Goal: Task Accomplishment & Management: Manage account settings

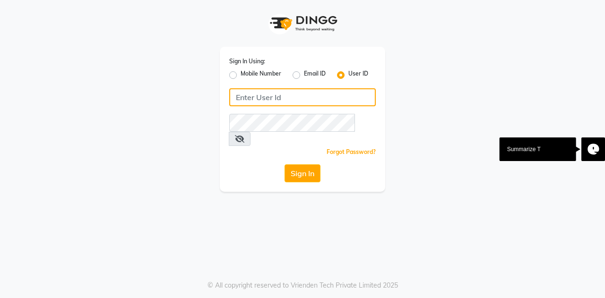
click at [303, 95] on input "Username" at bounding box center [302, 97] width 147 height 18
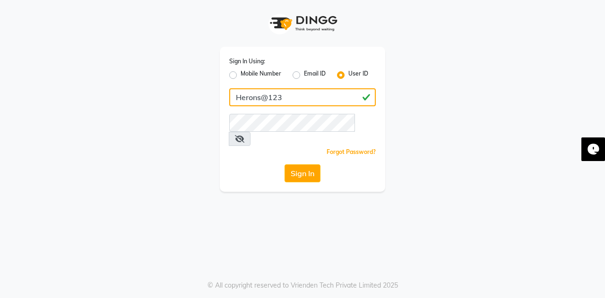
type input "Herons@123"
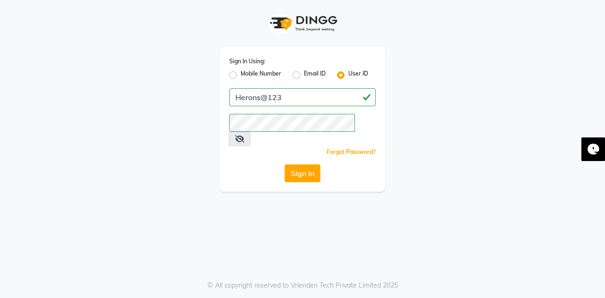
click at [244, 135] on icon at bounding box center [239, 139] width 9 height 8
click at [300, 165] on button "Sign In" at bounding box center [303, 174] width 36 height 18
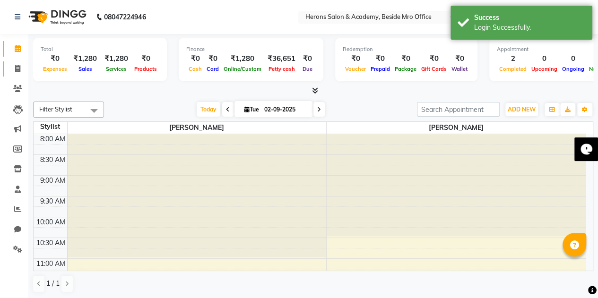
click at [17, 69] on icon at bounding box center [17, 68] width 5 height 7
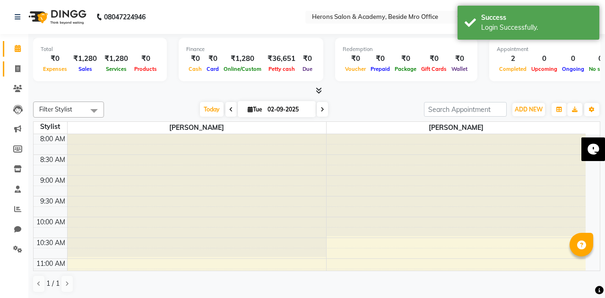
select select "7758"
select select "service"
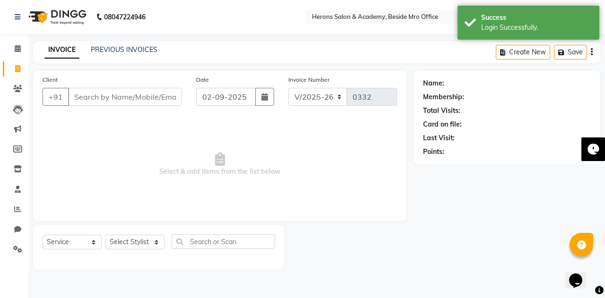
click at [104, 97] on input "Client" at bounding box center [125, 97] width 114 height 18
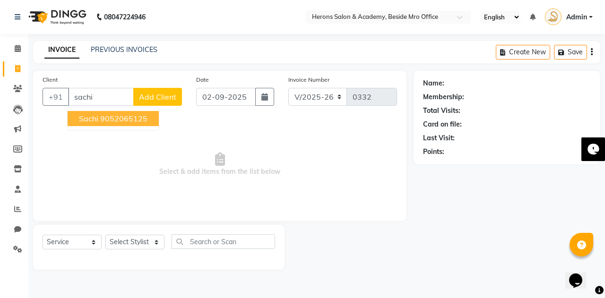
click at [107, 117] on ngb-highlight "9052065125" at bounding box center [123, 118] width 47 height 9
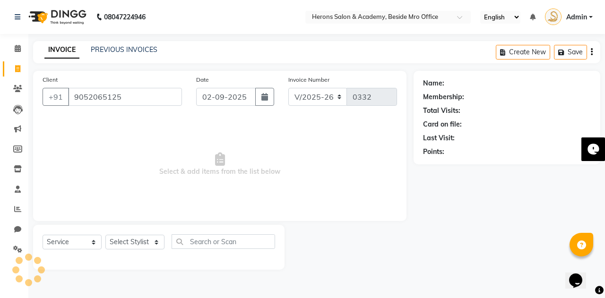
type input "9052065125"
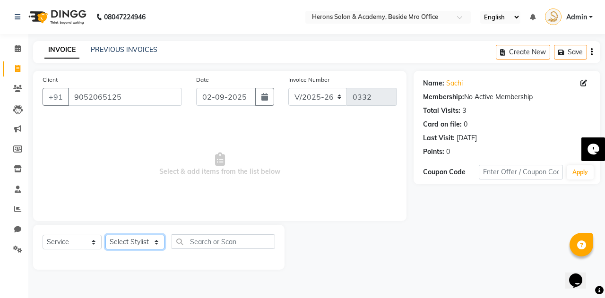
click at [134, 248] on select "Select Stylist [PERSON_NAME] [PERSON_NAME]" at bounding box center [134, 242] width 59 height 15
select select "69236"
click at [105, 235] on select "Select Stylist [PERSON_NAME] [PERSON_NAME]" at bounding box center [134, 242] width 59 height 15
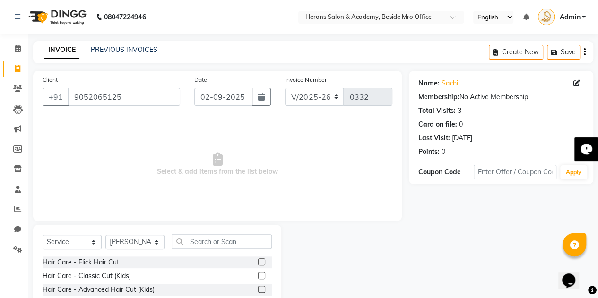
click at [134, 280] on div "Hair Care - Classic Cut (Kids)" at bounding box center [157, 276] width 229 height 12
click at [216, 245] on input "text" at bounding box center [222, 241] width 100 height 15
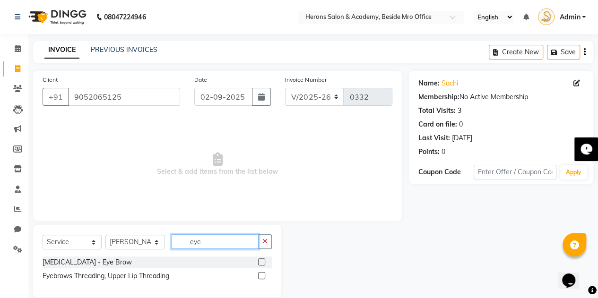
type input "eye"
click at [260, 264] on label at bounding box center [261, 262] width 7 height 7
click at [260, 264] on input "checkbox" at bounding box center [261, 263] width 6 height 6
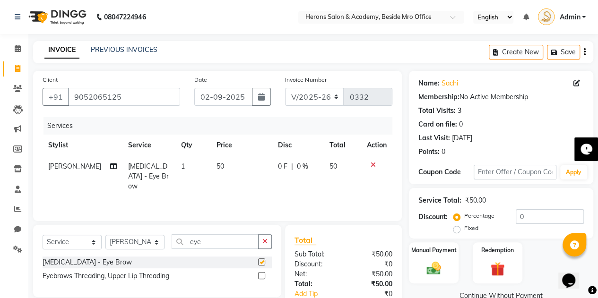
checkbox input "false"
click at [211, 239] on input "eye" at bounding box center [215, 241] width 87 height 15
type input "e"
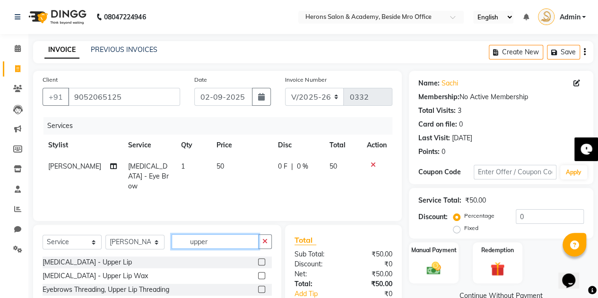
type input "upper"
click at [259, 263] on label at bounding box center [261, 262] width 7 height 7
click at [259, 263] on input "checkbox" at bounding box center [261, 263] width 6 height 6
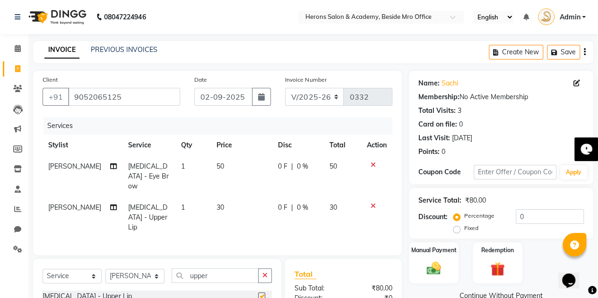
checkbox input "false"
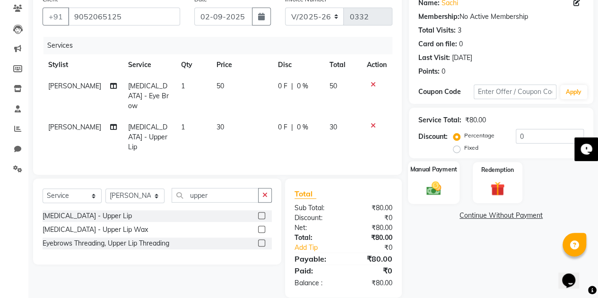
click at [431, 186] on img at bounding box center [434, 188] width 24 height 17
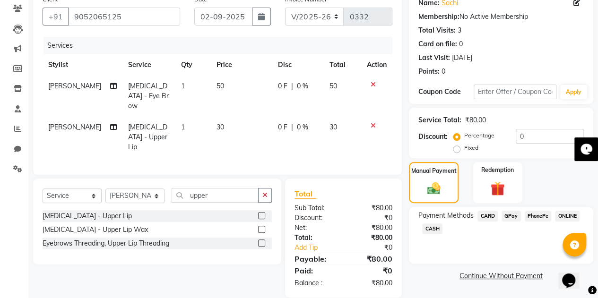
click at [539, 214] on span "PhonePe" at bounding box center [538, 216] width 27 height 11
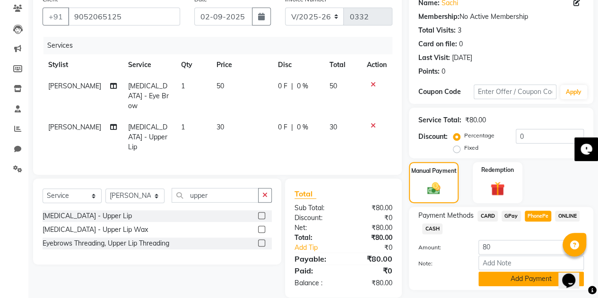
click at [530, 280] on button "Add Payment" at bounding box center [530, 279] width 105 height 15
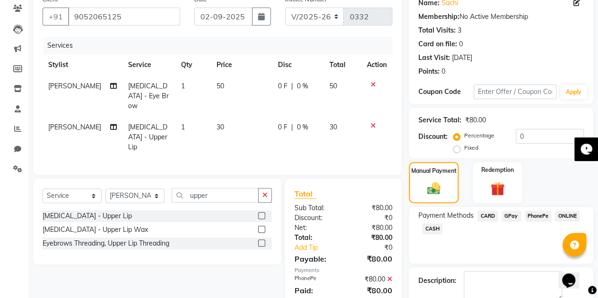
scroll to position [131, 0]
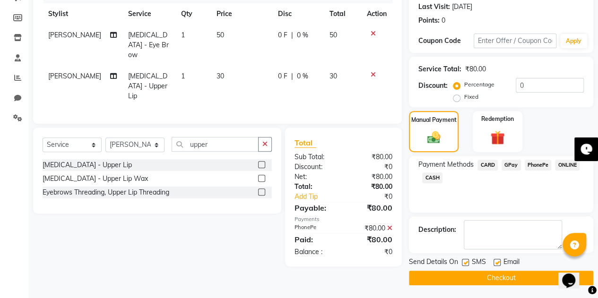
click at [496, 263] on label at bounding box center [497, 262] width 7 height 7
click at [496, 263] on input "checkbox" at bounding box center [497, 263] width 6 height 6
checkbox input "false"
click at [465, 263] on label at bounding box center [465, 262] width 7 height 7
click at [465, 263] on input "checkbox" at bounding box center [465, 263] width 6 height 6
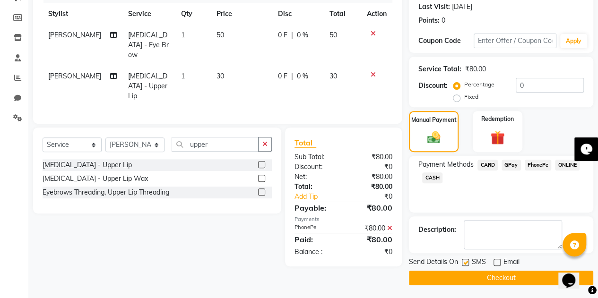
checkbox input "false"
click at [474, 276] on button "Checkout" at bounding box center [501, 278] width 184 height 15
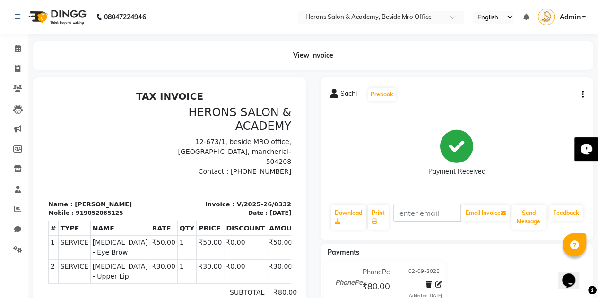
select select "7758"
select select "service"
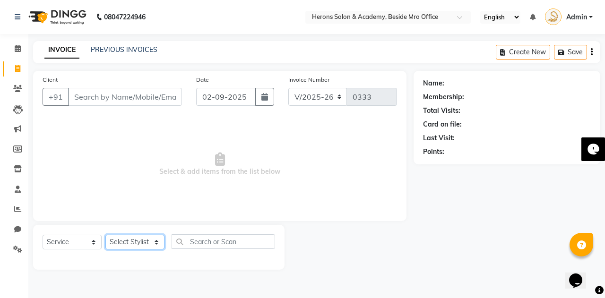
click at [142, 242] on select "Select Stylist [PERSON_NAME] [PERSON_NAME]" at bounding box center [134, 242] width 59 height 15
select select "69236"
click at [105, 235] on select "Select Stylist [PERSON_NAME] [PERSON_NAME]" at bounding box center [134, 242] width 59 height 15
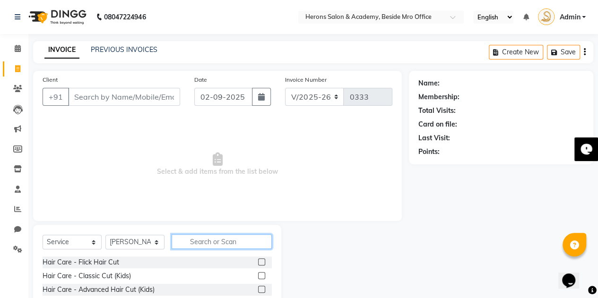
click at [189, 240] on input "text" at bounding box center [222, 241] width 100 height 15
type input "roo"
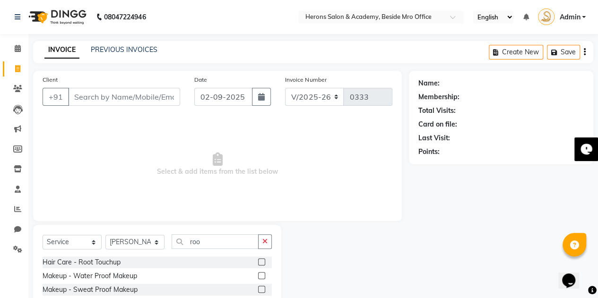
click at [261, 263] on label at bounding box center [261, 262] width 7 height 7
click at [261, 263] on input "checkbox" at bounding box center [261, 263] width 6 height 6
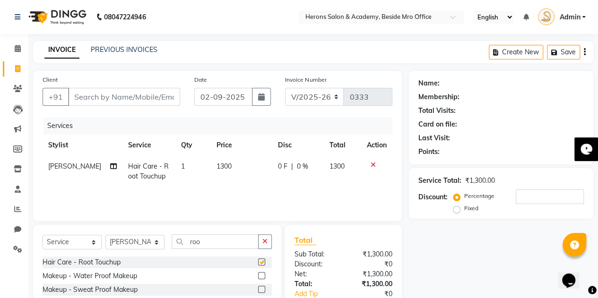
checkbox input "false"
click at [216, 164] on span "1300" at bounding box center [223, 166] width 15 height 9
select select "69236"
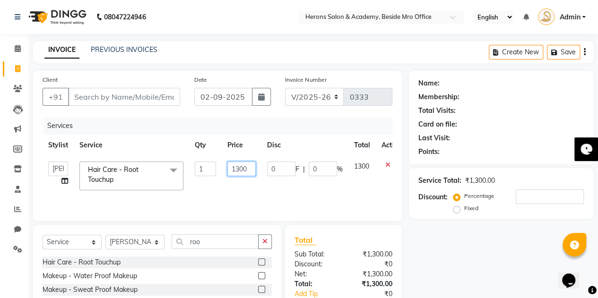
click at [237, 165] on input "1300" at bounding box center [241, 169] width 28 height 15
type input "2000"
click at [345, 191] on div "Services Stylist Service Qty Price Disc Total Action [PERSON_NAME] [PERSON_NAME…" at bounding box center [218, 164] width 350 height 95
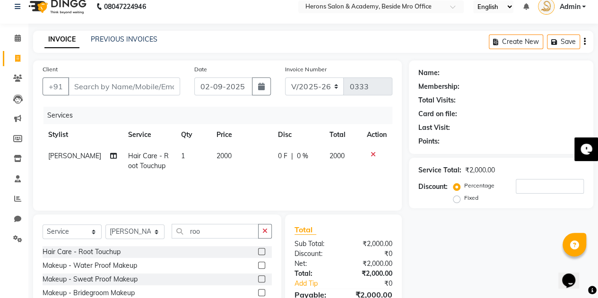
scroll to position [59, 0]
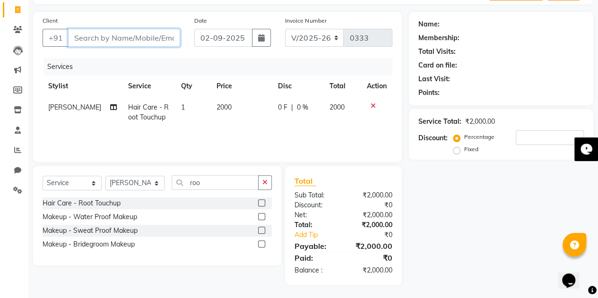
click at [111, 41] on input "Client" at bounding box center [124, 38] width 112 height 18
type input "r"
type input "0"
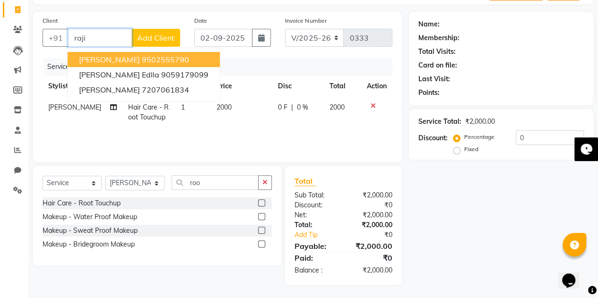
type input "raji"
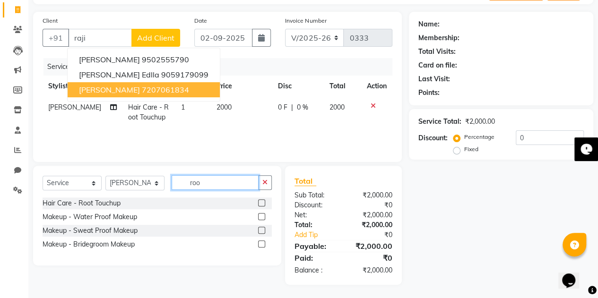
click at [246, 188] on input "roo" at bounding box center [215, 182] width 87 height 15
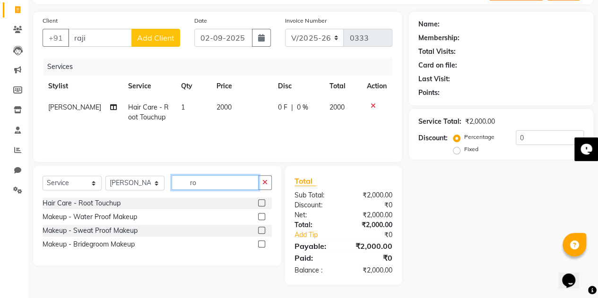
type input "r"
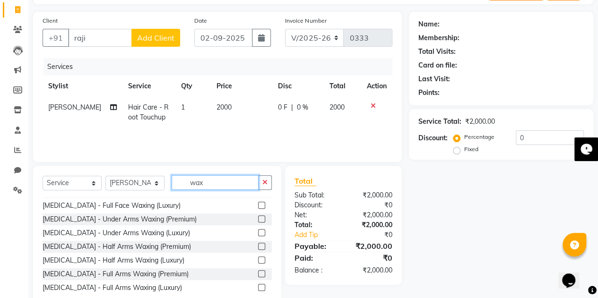
scroll to position [0, 0]
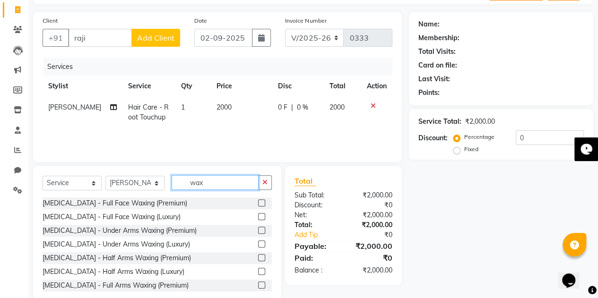
type input "wax"
click at [258, 214] on label at bounding box center [261, 216] width 7 height 7
click at [258, 214] on input "checkbox" at bounding box center [261, 217] width 6 height 6
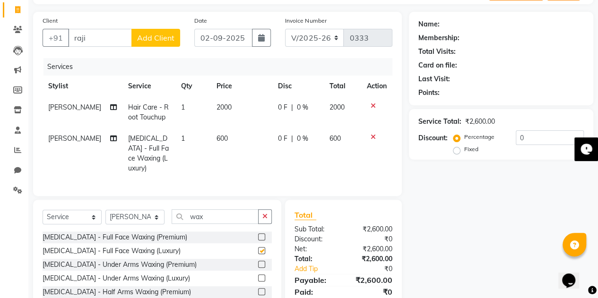
checkbox input "false"
click at [373, 137] on icon at bounding box center [373, 137] width 5 height 7
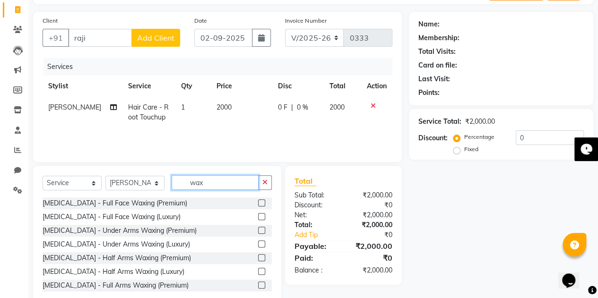
click at [211, 187] on input "wax" at bounding box center [215, 182] width 87 height 15
type input "w"
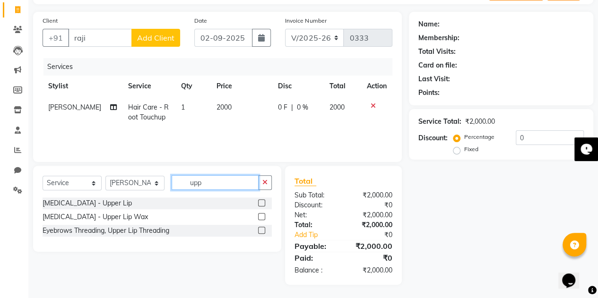
type input "upp"
click at [261, 217] on label at bounding box center [261, 216] width 7 height 7
click at [261, 217] on input "checkbox" at bounding box center [261, 217] width 6 height 6
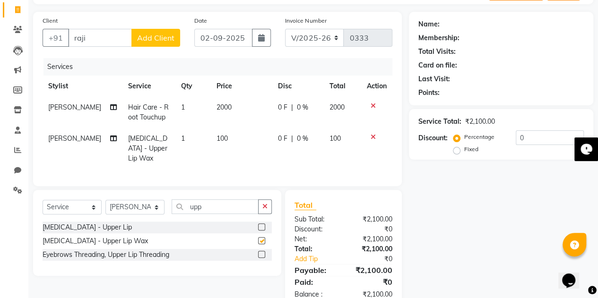
checkbox input "false"
click at [206, 200] on input "upp" at bounding box center [215, 206] width 87 height 15
type input "u"
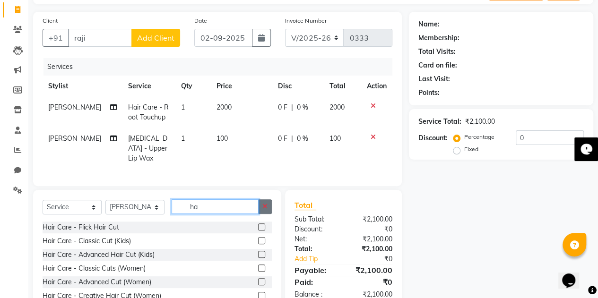
type input "h"
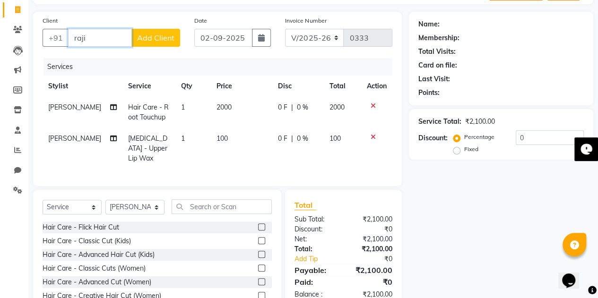
click at [95, 39] on input "raji" at bounding box center [100, 38] width 64 height 18
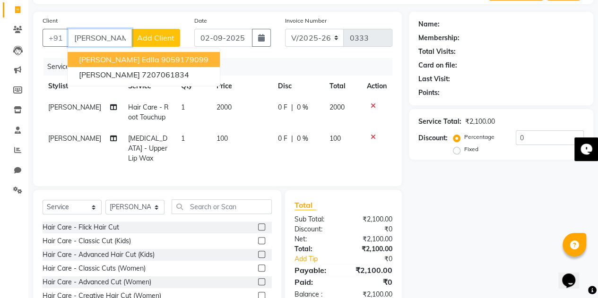
click at [169, 61] on ngb-highlight "9059179099" at bounding box center [184, 59] width 47 height 9
type input "9059179099"
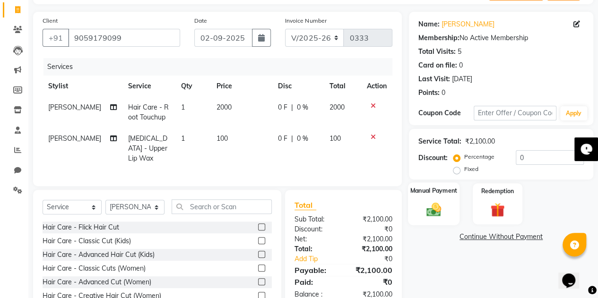
click at [437, 208] on img at bounding box center [434, 209] width 24 height 17
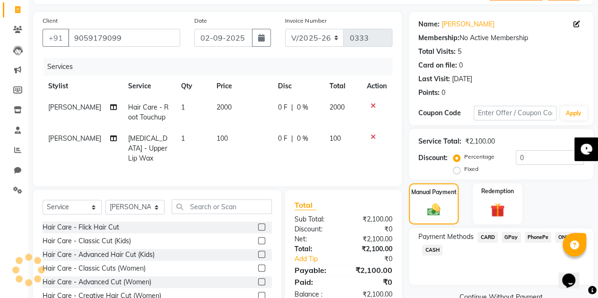
click at [542, 234] on span "PhonePe" at bounding box center [538, 237] width 27 height 11
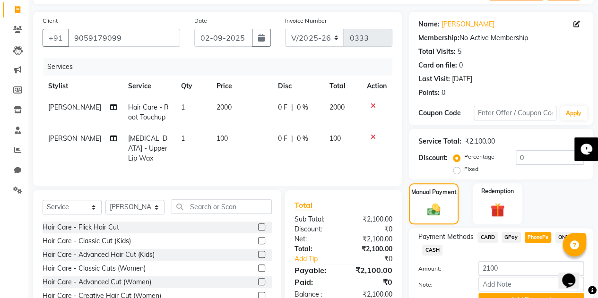
scroll to position [105, 0]
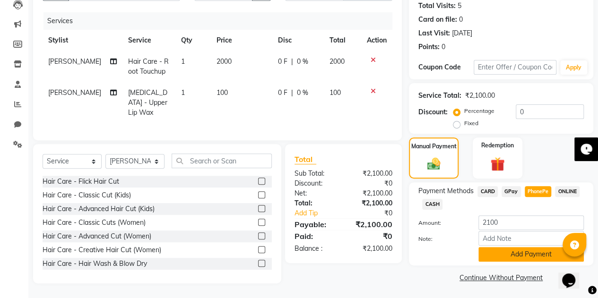
click at [525, 254] on button "Add Payment" at bounding box center [530, 254] width 105 height 15
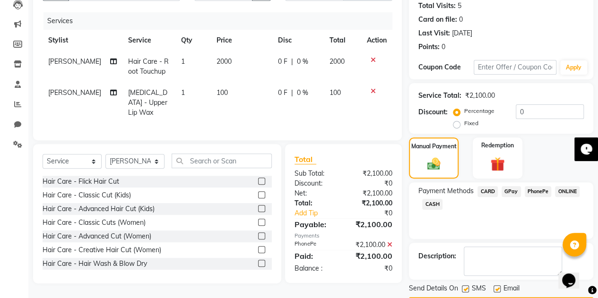
scroll to position [131, 0]
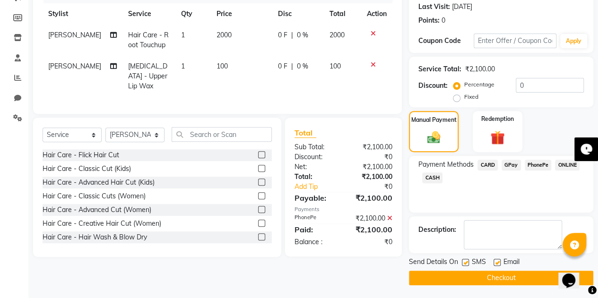
click at [499, 261] on label at bounding box center [497, 262] width 7 height 7
click at [499, 261] on input "checkbox" at bounding box center [497, 263] width 6 height 6
checkbox input "false"
click at [497, 278] on button "Checkout" at bounding box center [501, 278] width 184 height 15
